Goal: Use online tool/utility

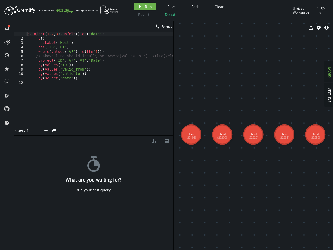
click at [145, 7] on span "Run" at bounding box center [148, 6] width 7 height 5
click at [171, 7] on div "Artboard Created with Sketch. Powered By and Sponsored by play Run Save Fork Cl…" at bounding box center [166, 125] width 333 height 250
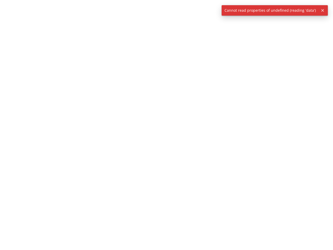
click at [194, 7] on div at bounding box center [166, 125] width 333 height 250
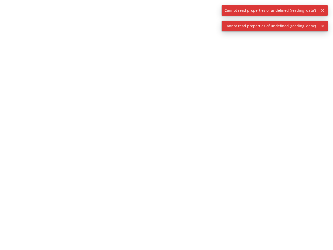
click at [218, 7] on div at bounding box center [166, 125] width 333 height 250
click at [143, 14] on div at bounding box center [166, 125] width 333 height 250
click at [170, 14] on div at bounding box center [166, 125] width 333 height 250
click at [304, 10] on span "Cannot read properties of undefined (reading 'data')" at bounding box center [270, 10] width 97 height 10
click at [322, 10] on icon "button" at bounding box center [322, 10] width 3 height 3
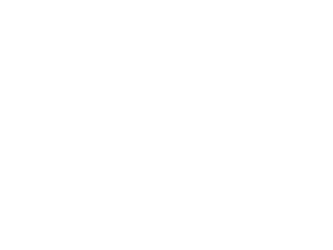
click at [7, 28] on div at bounding box center [166, 125] width 333 height 250
click at [7, 41] on div at bounding box center [166, 125] width 333 height 250
